Goal: Task Accomplishment & Management: Manage account settings

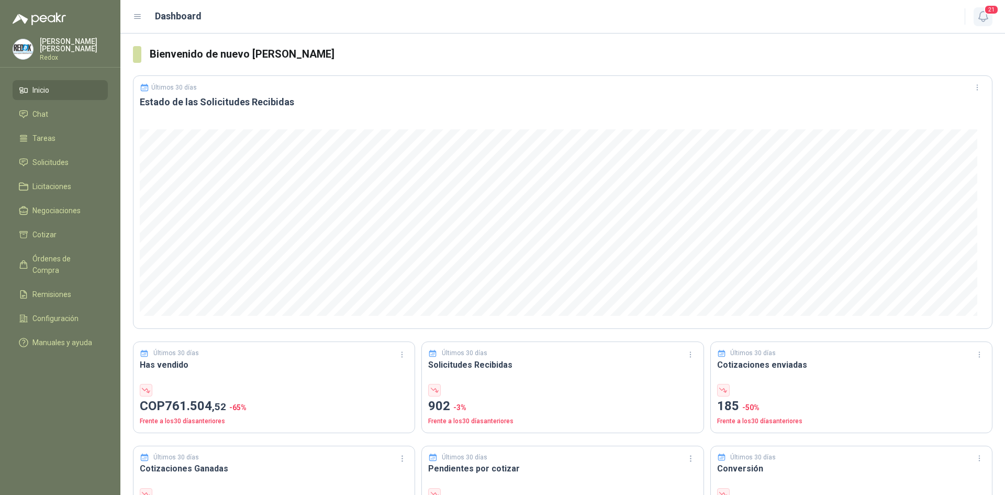
click at [980, 18] on icon "button" at bounding box center [983, 16] width 13 height 13
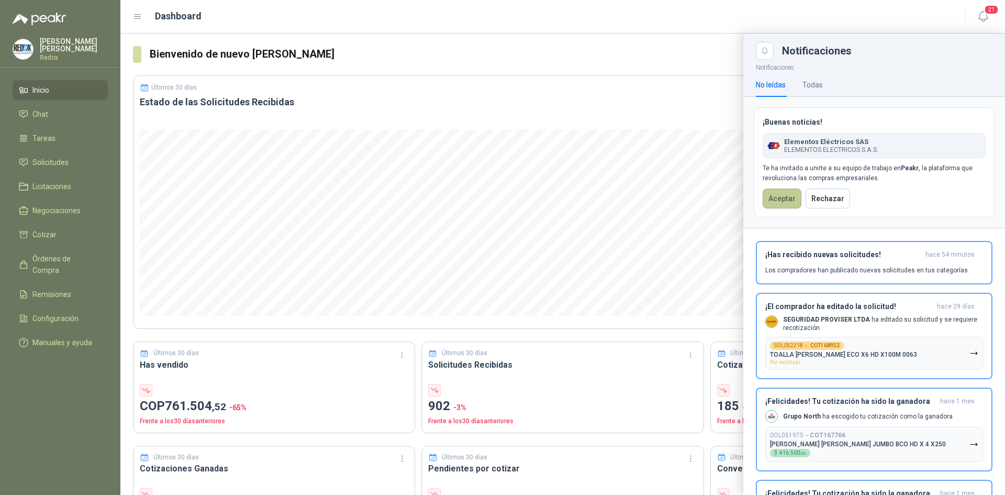
click at [780, 193] on button "Aceptar" at bounding box center [782, 199] width 39 height 20
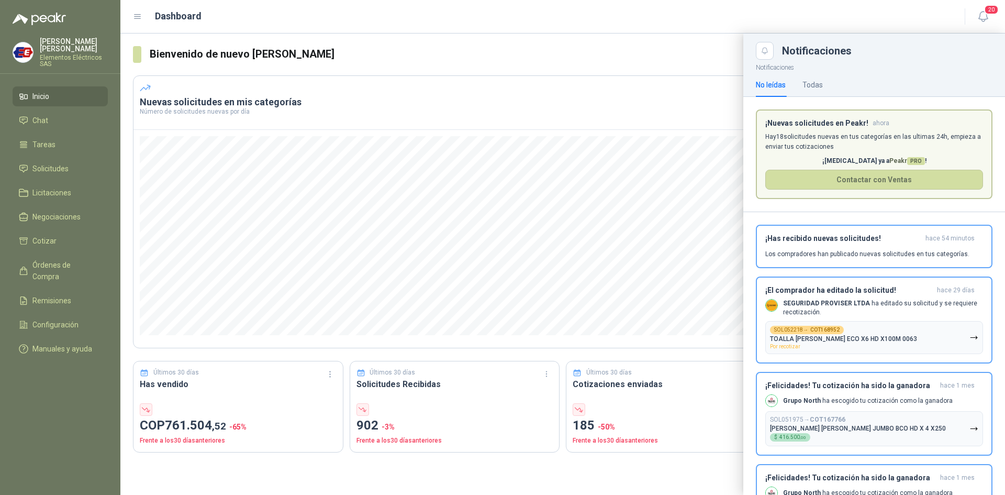
click at [451, 65] on div at bounding box center [562, 264] width 885 height 461
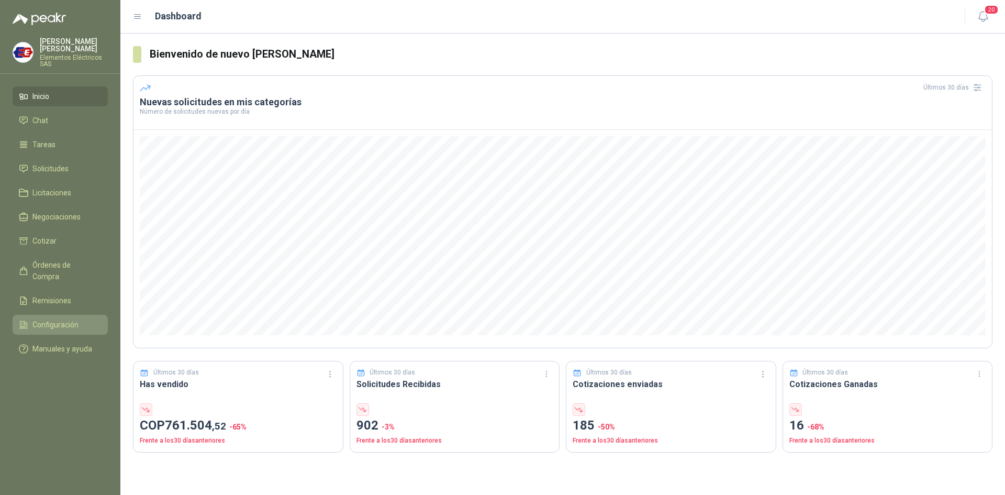
click at [56, 319] on span "Configuración" at bounding box center [55, 325] width 46 height 12
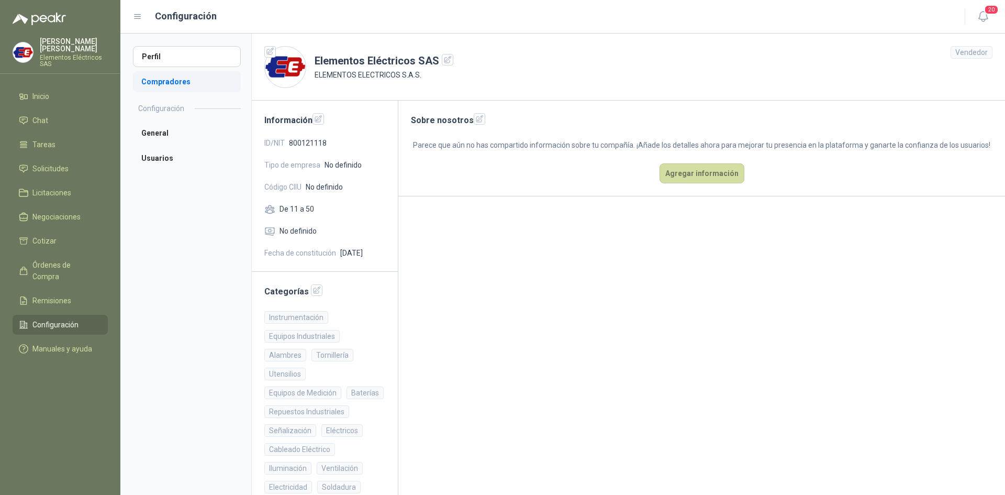
click at [186, 84] on li "Compradores" at bounding box center [187, 81] width 108 height 21
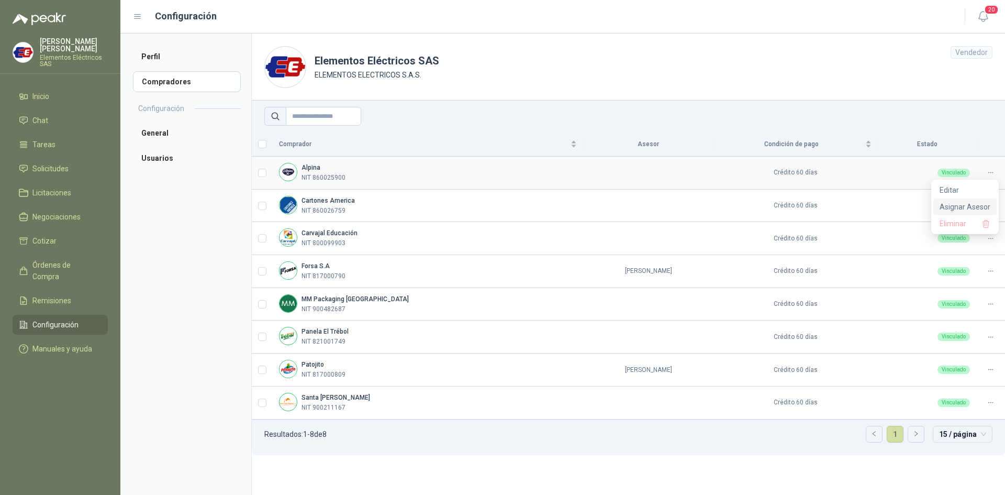
click at [953, 206] on span "Asignar Asesor" at bounding box center [965, 207] width 51 height 12
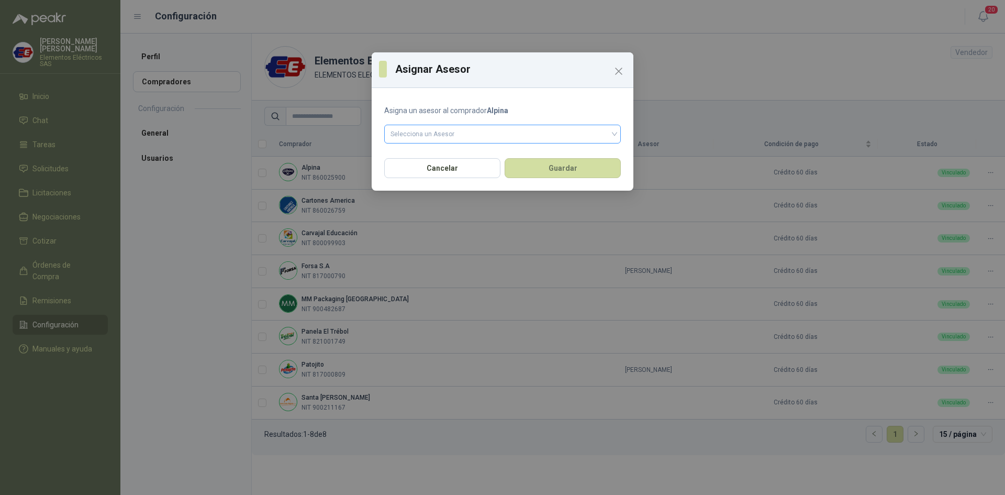
click at [466, 135] on input "search" at bounding box center [503, 133] width 224 height 16
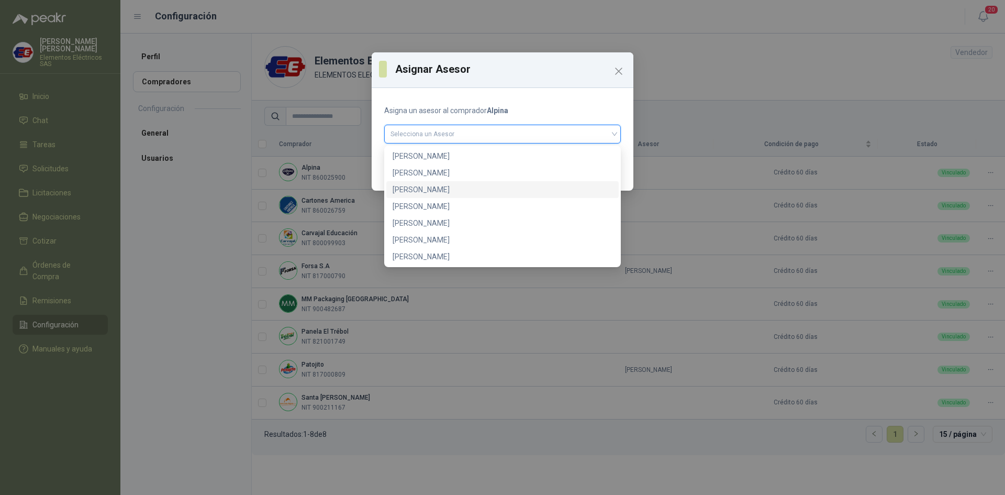
click at [437, 189] on div "[PERSON_NAME]" at bounding box center [503, 190] width 220 height 12
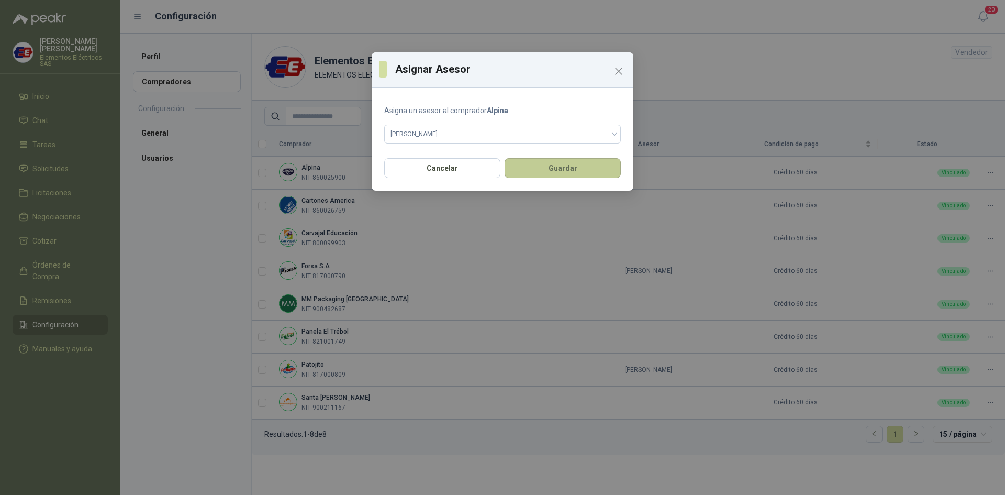
click at [541, 165] on button "Guardar" at bounding box center [563, 168] width 116 height 20
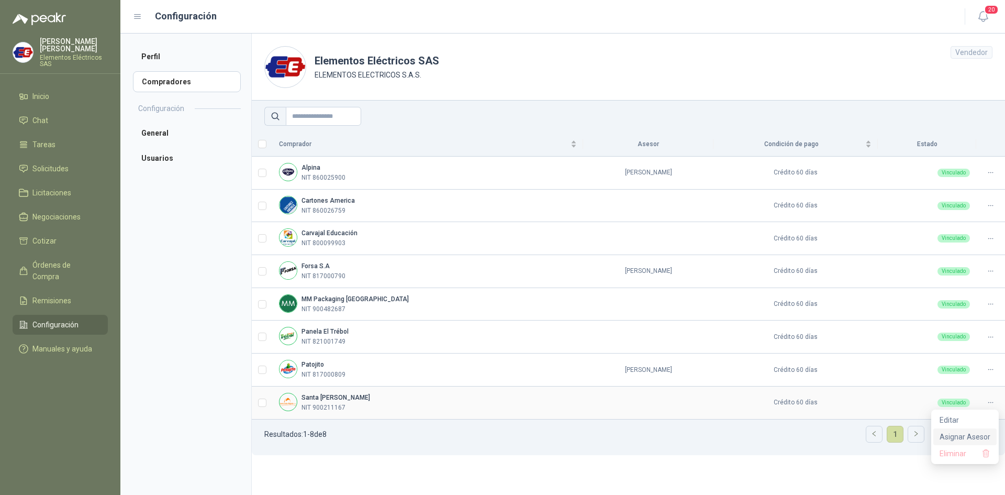
click at [954, 438] on span "Asignar Asesor" at bounding box center [965, 437] width 51 height 12
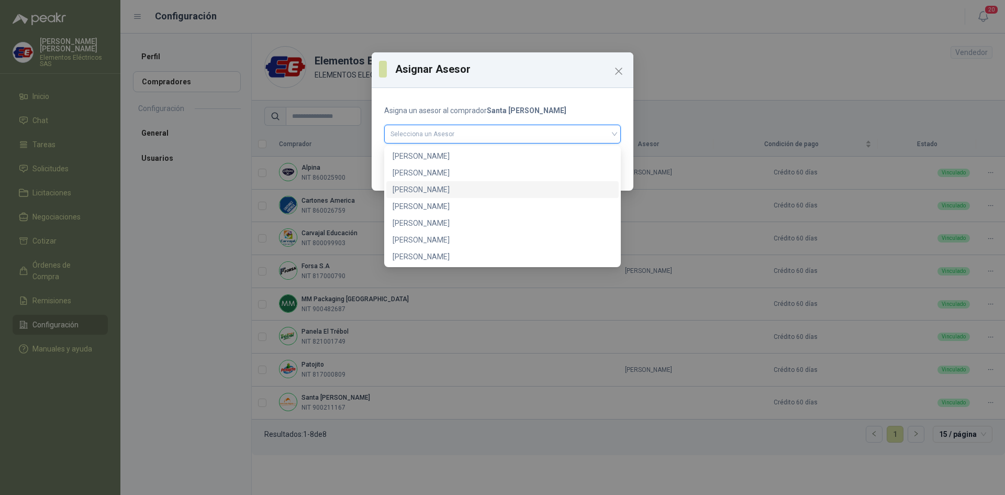
click at [490, 129] on input "search" at bounding box center [503, 133] width 224 height 16
click at [416, 205] on div "[PERSON_NAME]" at bounding box center [503, 207] width 220 height 12
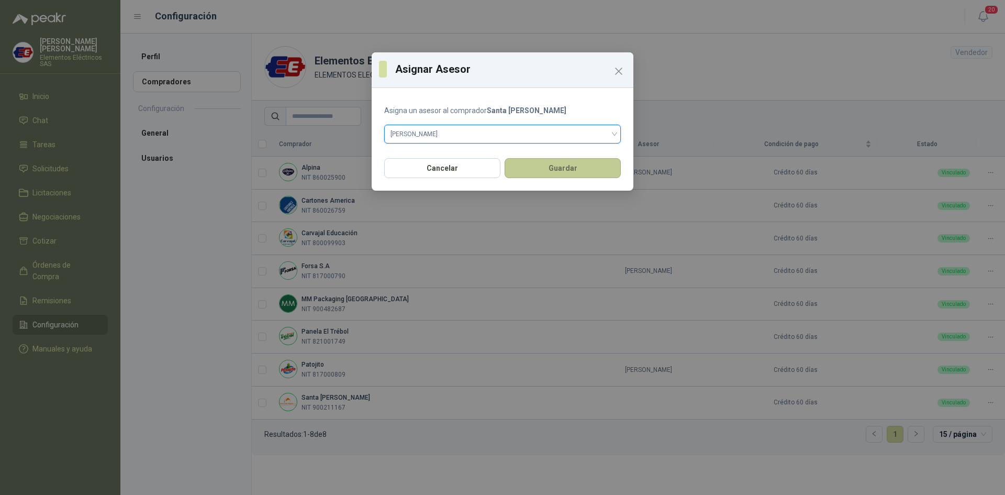
click at [519, 174] on button "Guardar" at bounding box center [563, 168] width 116 height 20
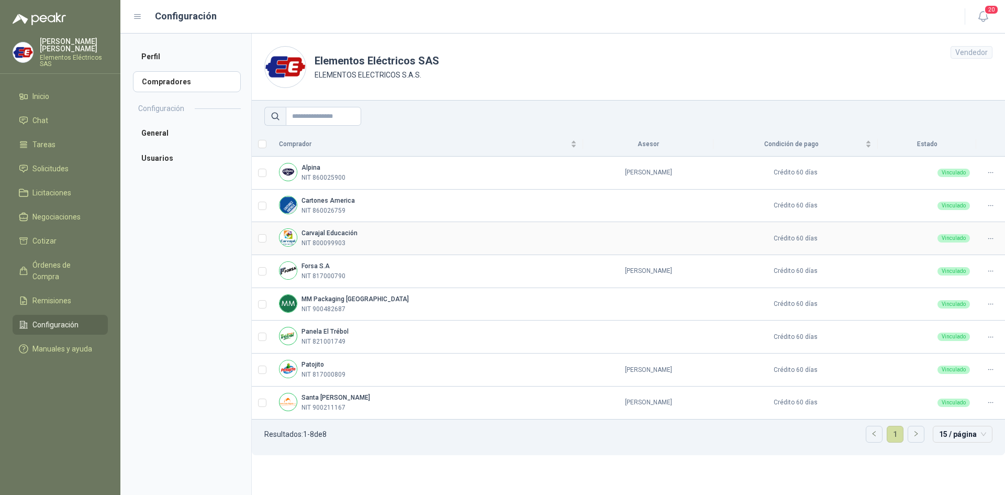
click at [988, 239] on icon at bounding box center [991, 239] width 8 height 8
click at [962, 269] on span "Asignar Asesor" at bounding box center [965, 273] width 51 height 12
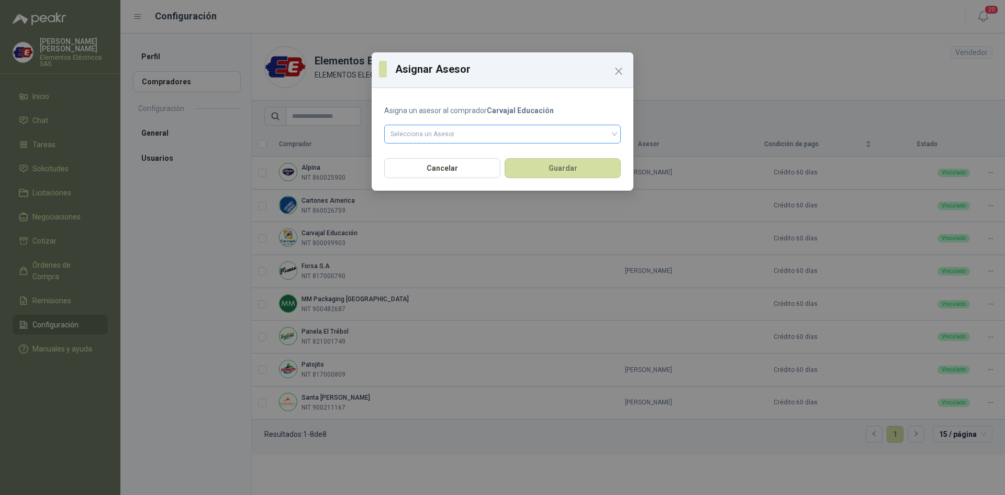
click at [437, 136] on input "search" at bounding box center [503, 133] width 224 height 16
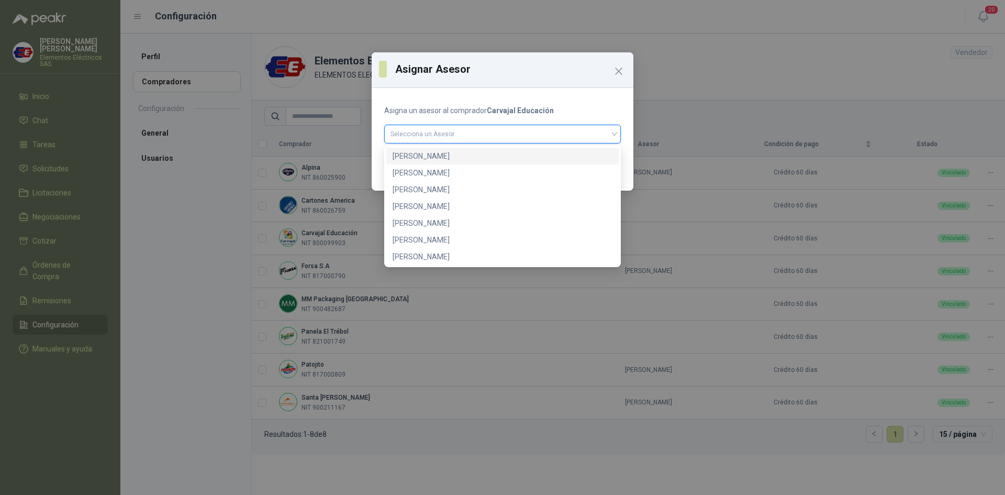
click at [435, 158] on div "[PERSON_NAME]" at bounding box center [503, 156] width 220 height 12
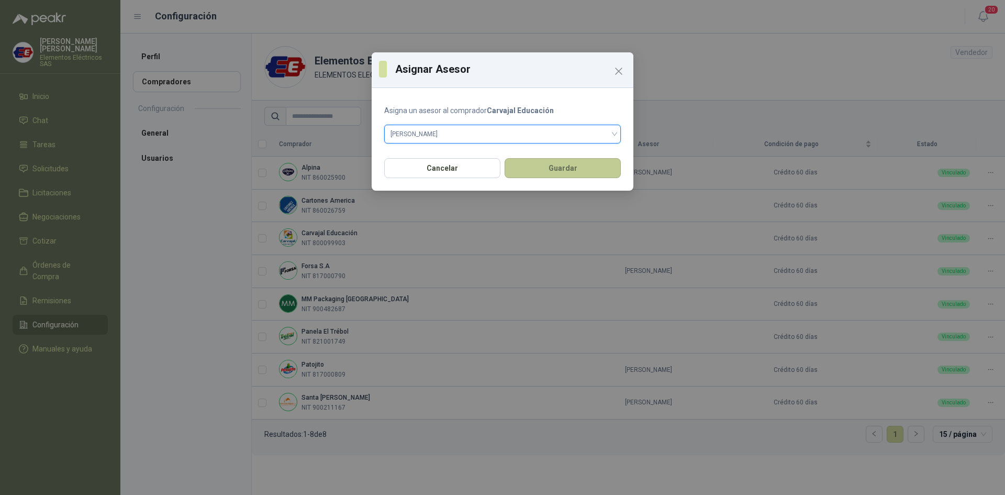
click at [562, 168] on button "Guardar" at bounding box center [563, 168] width 116 height 20
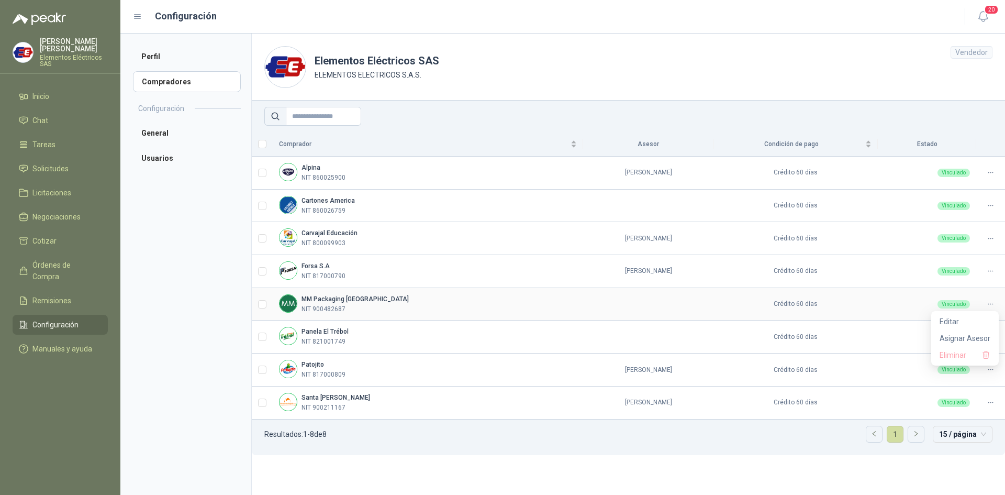
click at [992, 307] on icon at bounding box center [991, 304] width 8 height 8
click at [965, 336] on span "Asignar Asesor" at bounding box center [965, 339] width 51 height 12
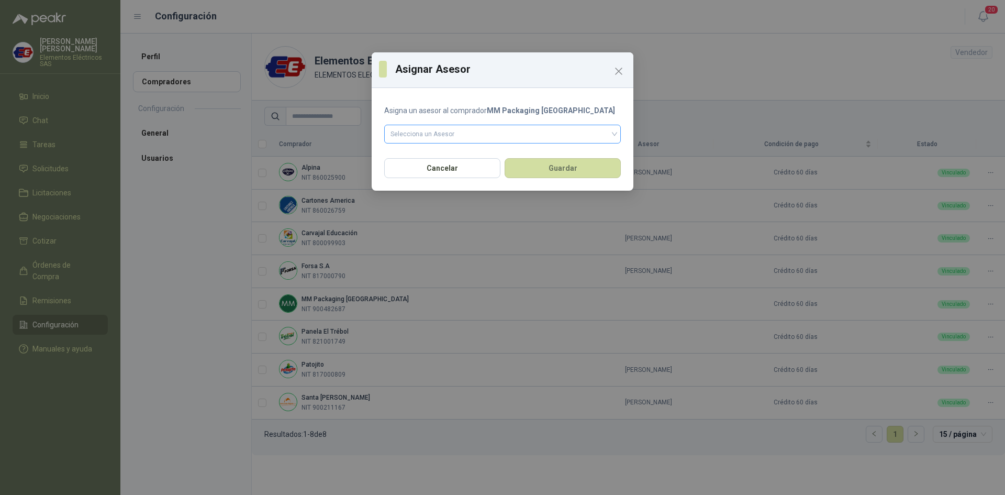
click at [491, 130] on input "search" at bounding box center [503, 133] width 224 height 16
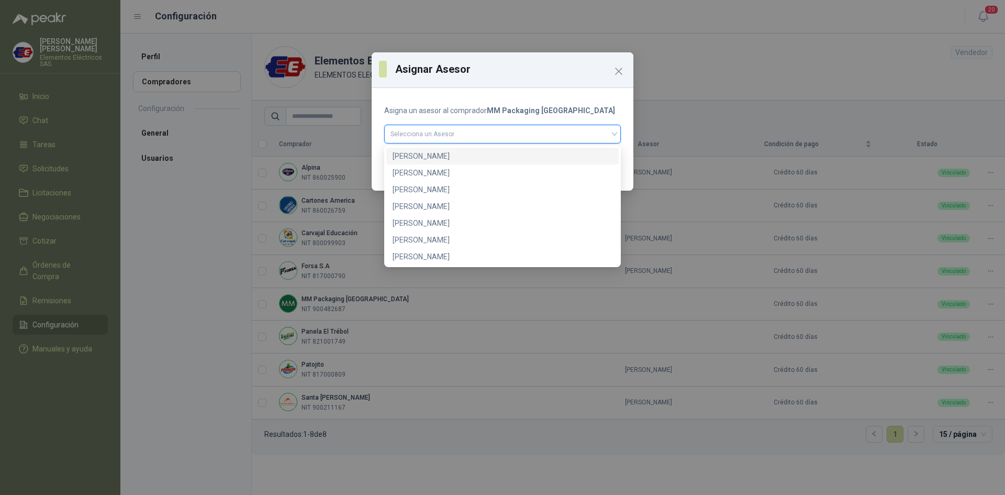
click at [436, 154] on div "[PERSON_NAME]" at bounding box center [503, 156] width 220 height 12
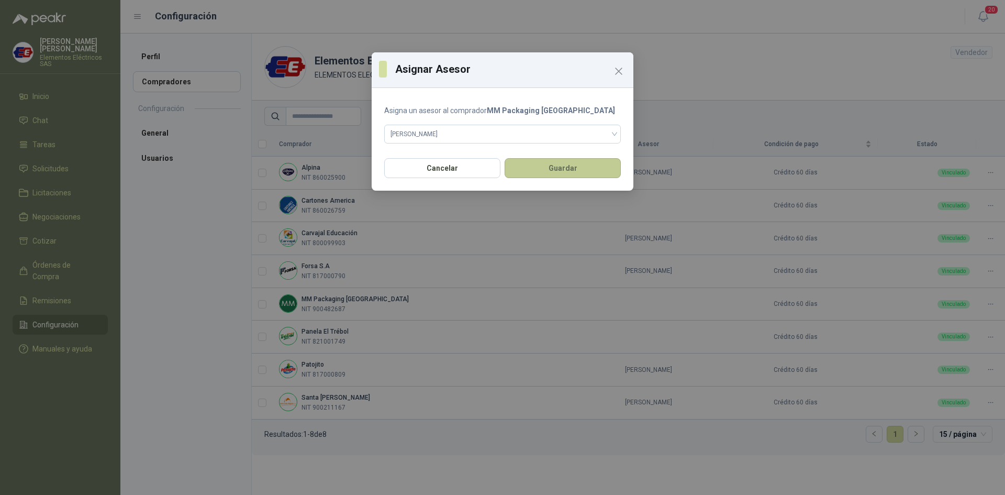
click at [563, 165] on button "Guardar" at bounding box center [563, 168] width 116 height 20
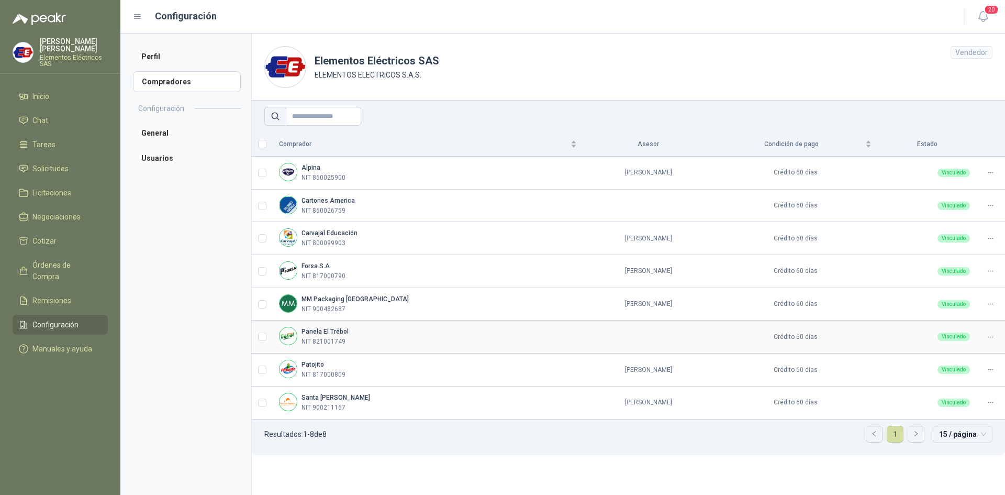
click at [994, 339] on icon at bounding box center [991, 337] width 8 height 8
click at [961, 370] on span "Asignar Asesor" at bounding box center [965, 371] width 51 height 12
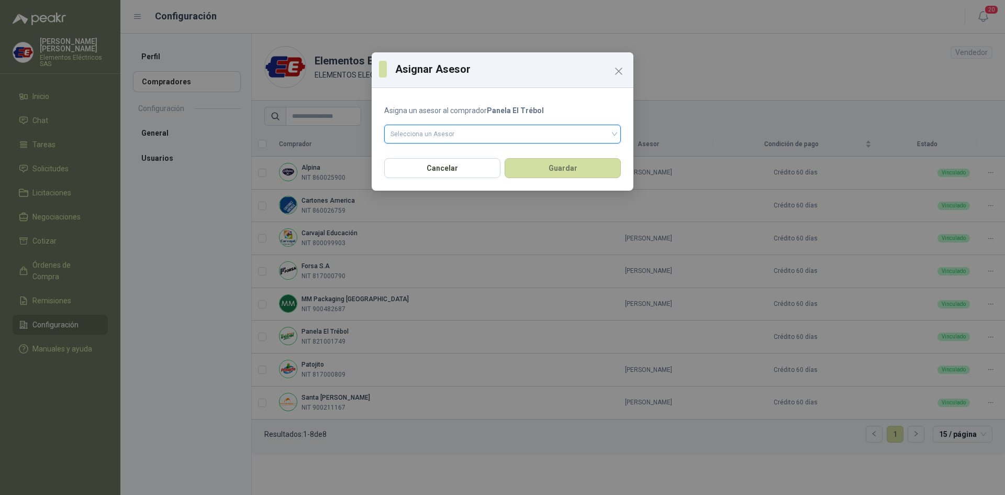
click at [484, 131] on input "search" at bounding box center [503, 133] width 224 height 16
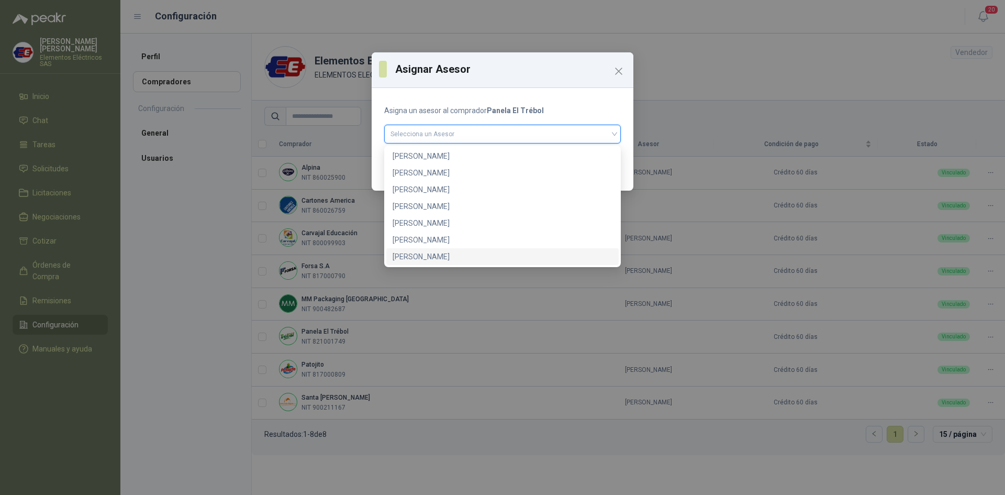
click at [422, 255] on div "[PERSON_NAME]" at bounding box center [503, 257] width 220 height 12
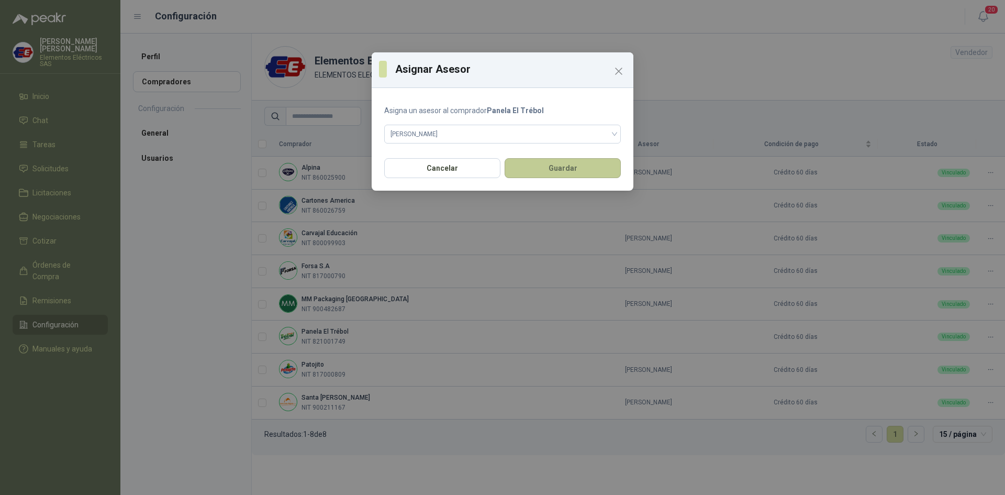
click at [564, 171] on button "Guardar" at bounding box center [563, 168] width 116 height 20
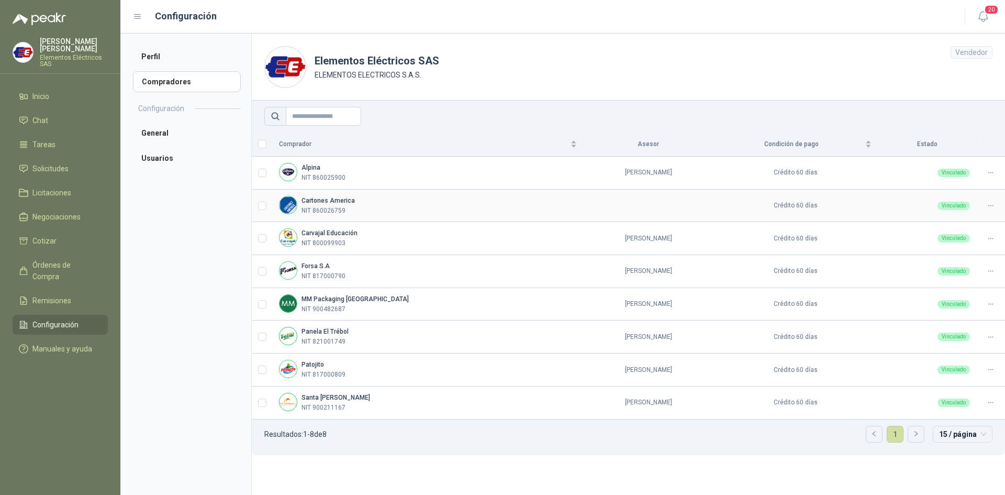
click at [985, 207] on div at bounding box center [991, 206] width 16 height 10
click at [968, 237] on span "Asignar Asesor" at bounding box center [965, 240] width 51 height 12
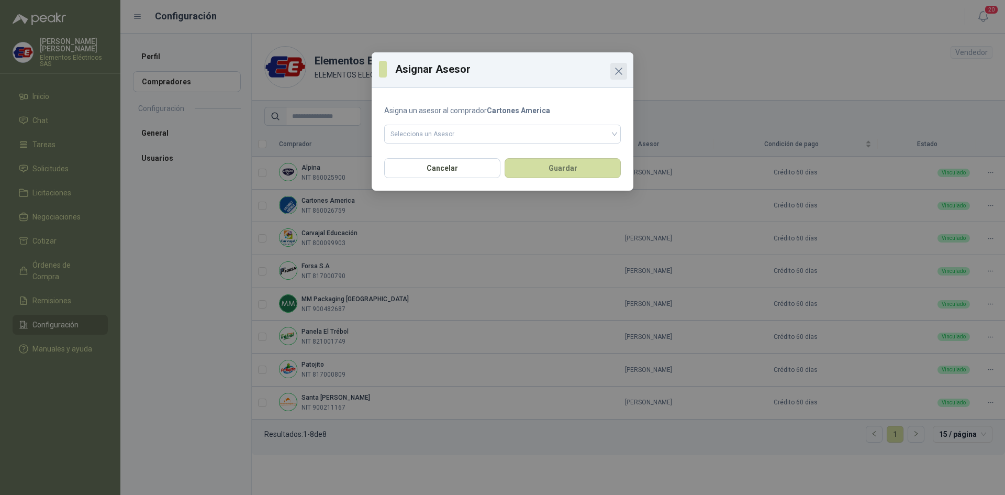
click at [617, 73] on icon "Close" at bounding box center [619, 71] width 6 height 6
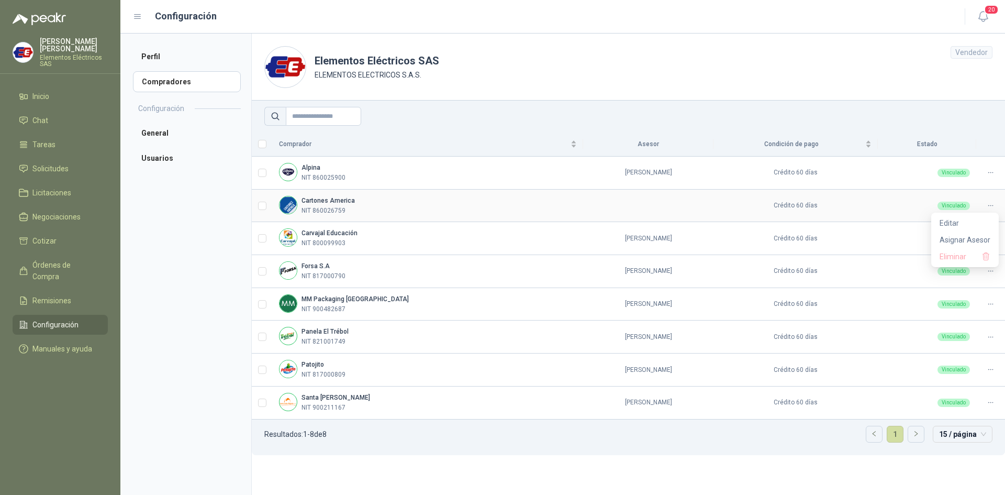
click at [988, 205] on icon at bounding box center [991, 206] width 8 height 8
click at [946, 238] on span "Asignar Asesor" at bounding box center [965, 240] width 51 height 12
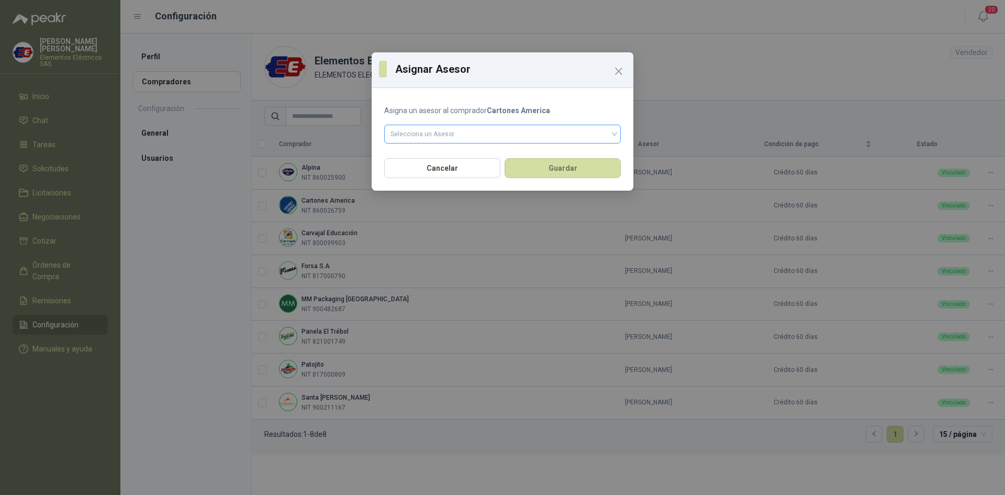
click at [509, 134] on input "search" at bounding box center [503, 133] width 224 height 16
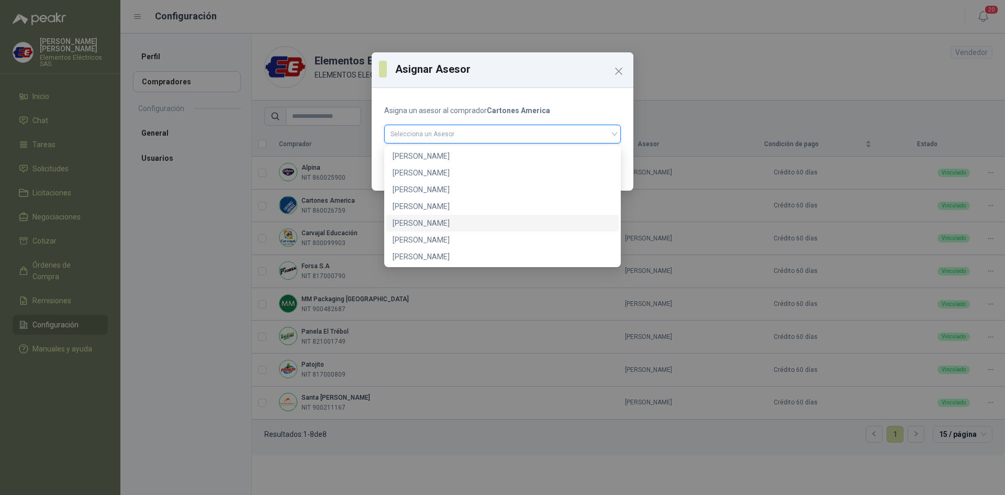
click at [439, 218] on div "[PERSON_NAME]" at bounding box center [503, 223] width 220 height 12
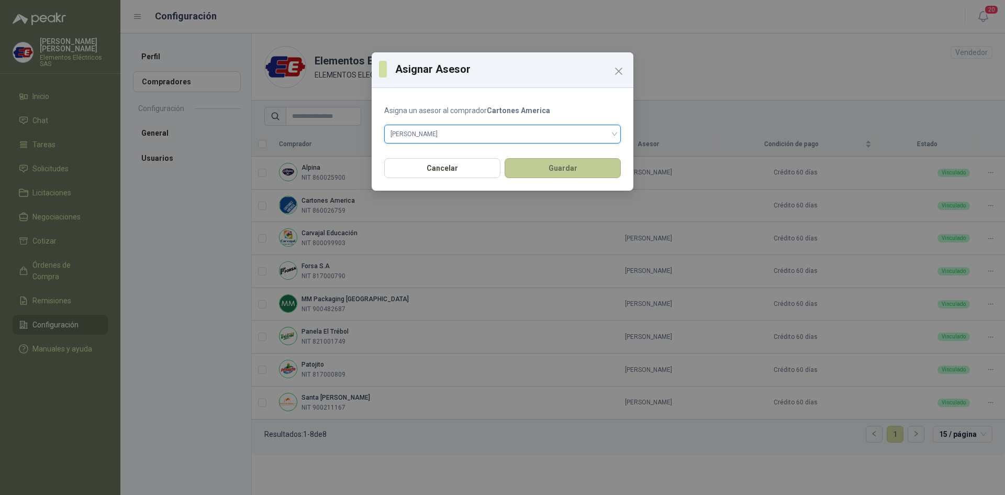
click at [526, 168] on button "Guardar" at bounding box center [563, 168] width 116 height 20
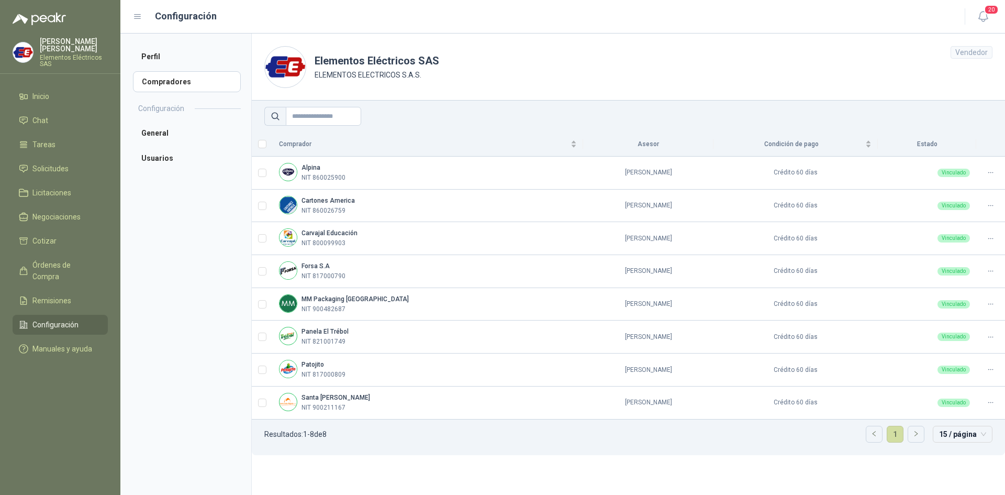
click at [34, 53] on div "[PERSON_NAME] Elementos Eléctricos SAS" at bounding box center [60, 52] width 95 height 29
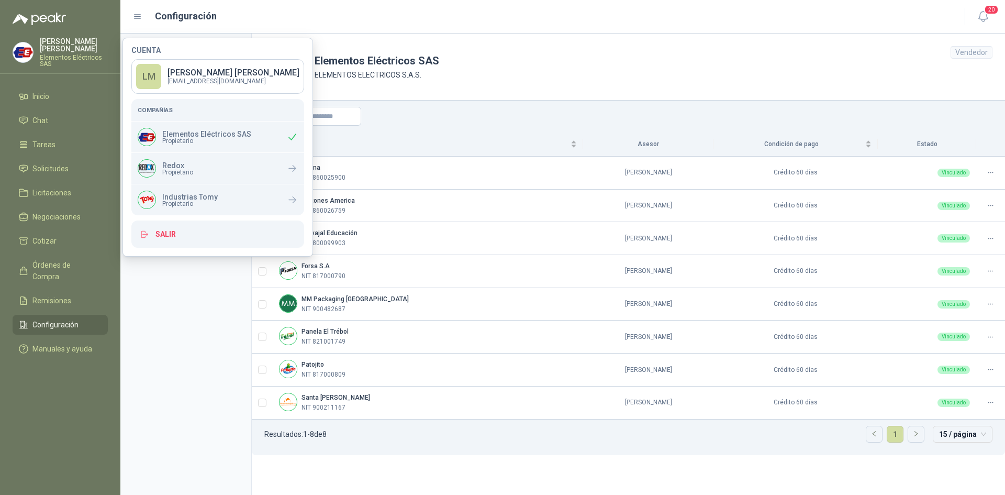
click at [669, 60] on header "Elementos Eléctricos SAS ELEMENTOS ELECTRICOS S.A.S. Vendedor" at bounding box center [628, 67] width 753 height 67
